Goal: Task Accomplishment & Management: Manage account settings

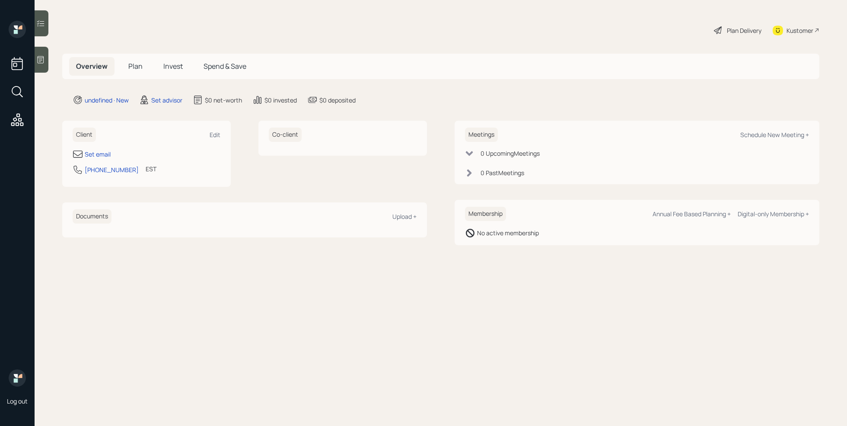
click at [43, 62] on icon at bounding box center [40, 59] width 9 height 9
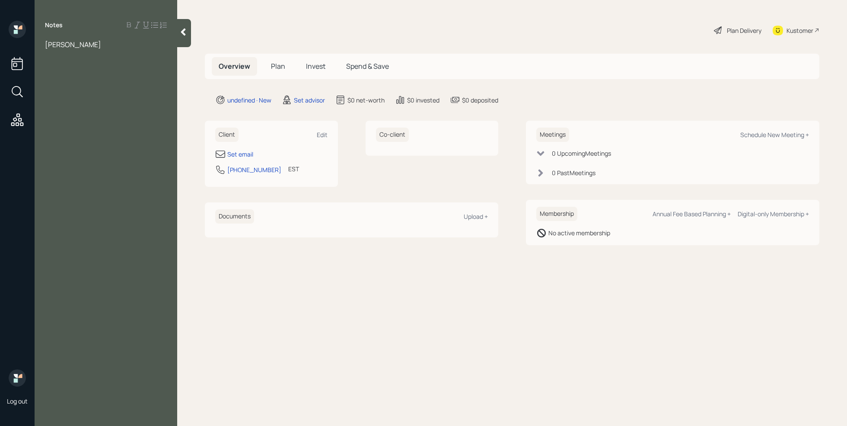
click at [55, 45] on span "[PERSON_NAME]" at bounding box center [73, 45] width 56 height 10
click at [114, 47] on div "[PERSON_NAME]" at bounding box center [106, 45] width 122 height 10
click at [245, 153] on div "Set email" at bounding box center [240, 154] width 26 height 9
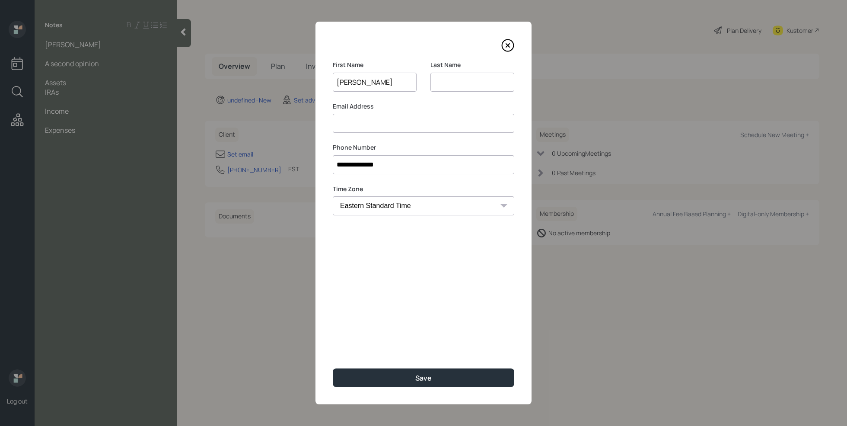
type input "[PERSON_NAME]"
click at [466, 91] on div at bounding box center [472, 82] width 84 height 19
click at [460, 87] on input at bounding box center [472, 82] width 84 height 19
type input "[PERSON_NAME]"
click at [404, 133] on div "**********" at bounding box center [423, 213] width 216 height 382
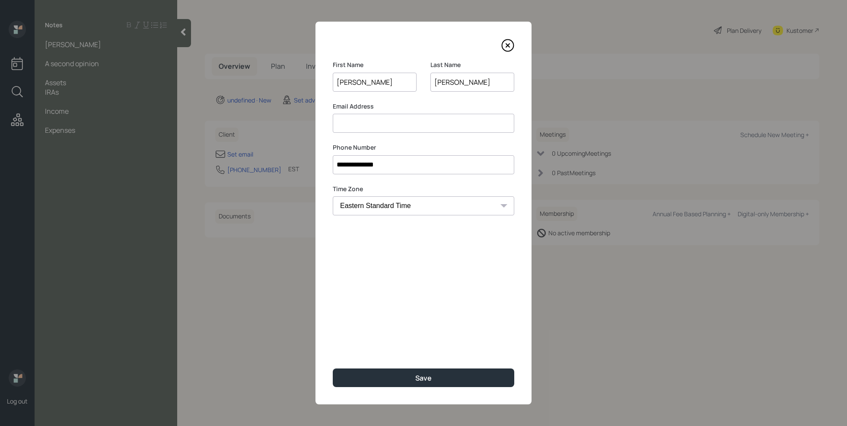
click at [404, 127] on input at bounding box center [423, 123] width 181 height 19
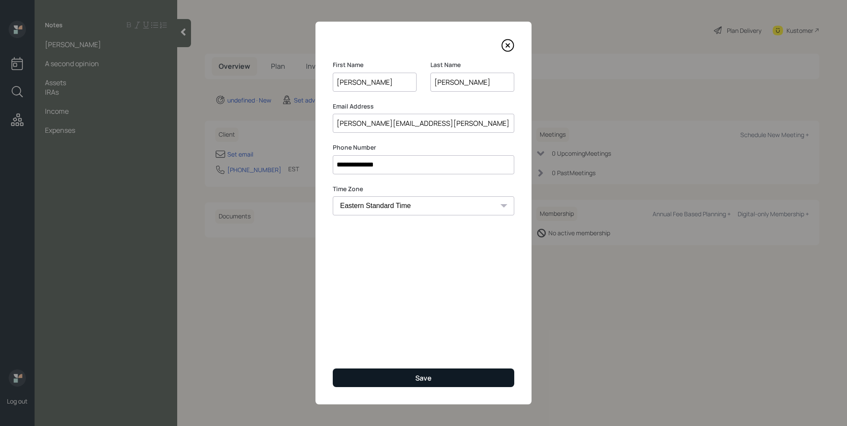
type input "[PERSON_NAME][EMAIL_ADDRESS][PERSON_NAME][DOMAIN_NAME]"
click at [416, 376] on div "Save" at bounding box center [423, 378] width 16 height 10
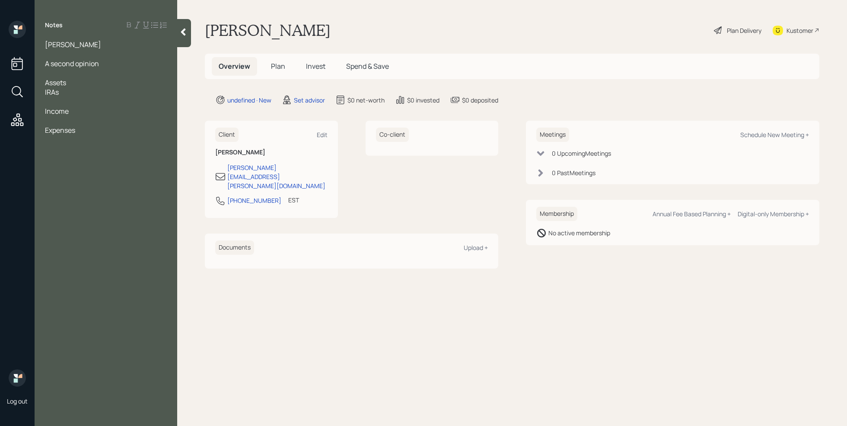
click at [74, 94] on div "IRAs" at bounding box center [106, 92] width 122 height 10
click at [778, 137] on div "Schedule New Meeting +" at bounding box center [774, 135] width 69 height 8
select select "round-[PERSON_NAME]"
click at [91, 102] on div at bounding box center [106, 102] width 122 height 10
click at [83, 97] on div at bounding box center [106, 102] width 122 height 10
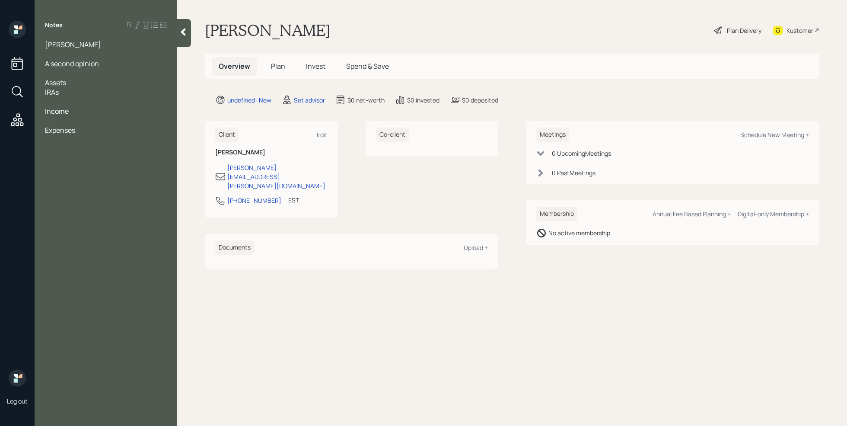
click at [67, 90] on div "IRAs" at bounding box center [106, 92] width 122 height 10
click at [84, 131] on div "Expenses" at bounding box center [106, 130] width 122 height 10
click at [117, 161] on div "was in a rush and could not give me much information" at bounding box center [106, 153] width 122 height 19
